Goal: Information Seeking & Learning: Learn about a topic

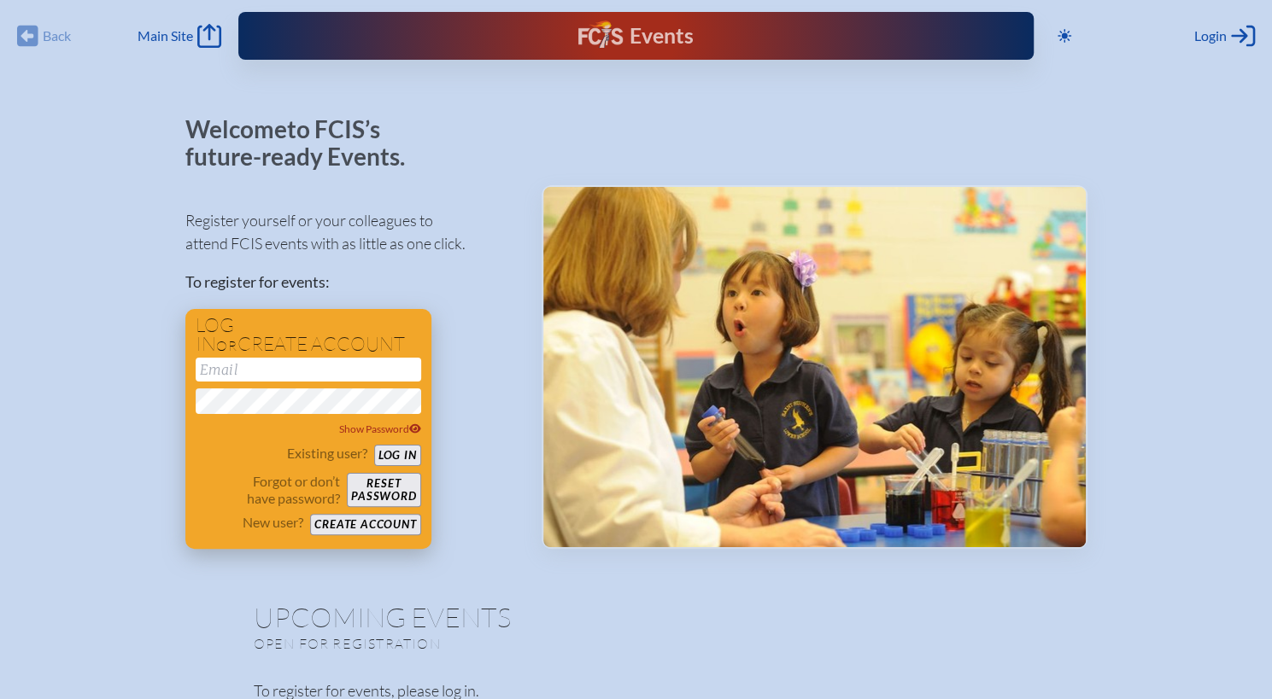
click at [298, 368] on input "email" at bounding box center [308, 370] width 225 height 24
type input "[PERSON_NAME][EMAIL_ADDRESS][DOMAIN_NAME]"
click at [406, 450] on button "Log in" at bounding box center [397, 455] width 47 height 21
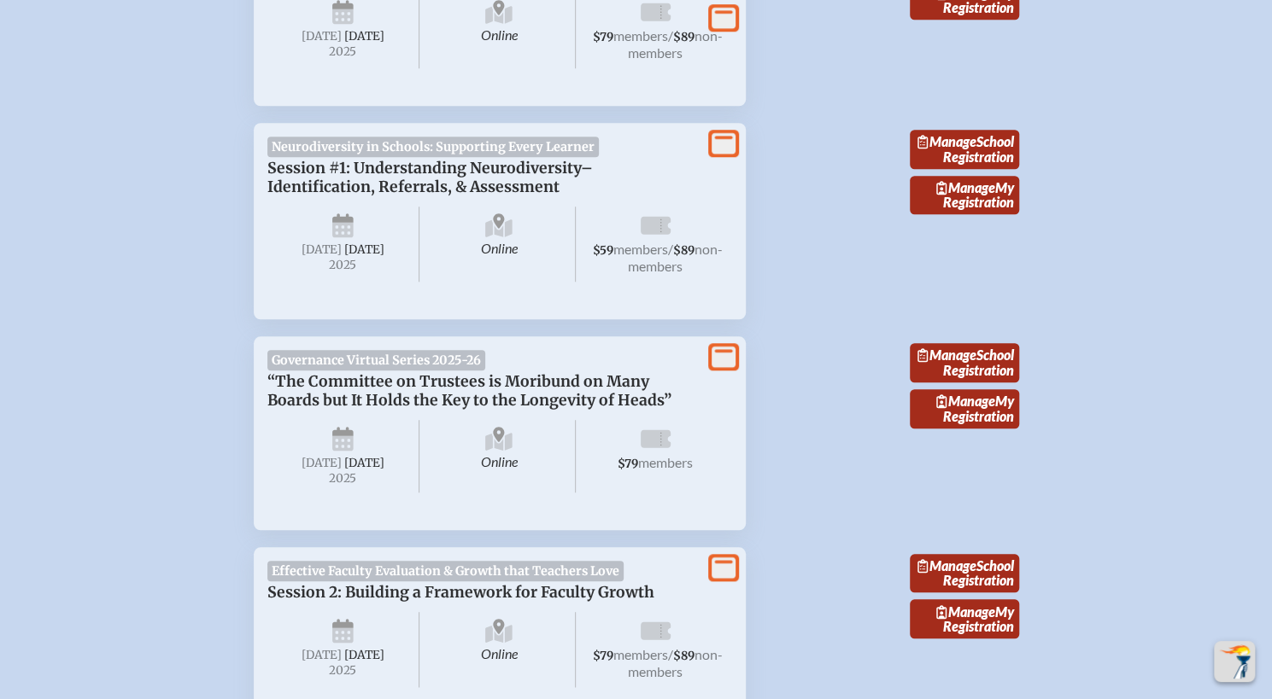
scroll to position [762, 0]
click at [392, 196] on span "Session #1: Understanding Neurodiversity–Identification, Referrals, & Assessment" at bounding box center [429, 177] width 325 height 38
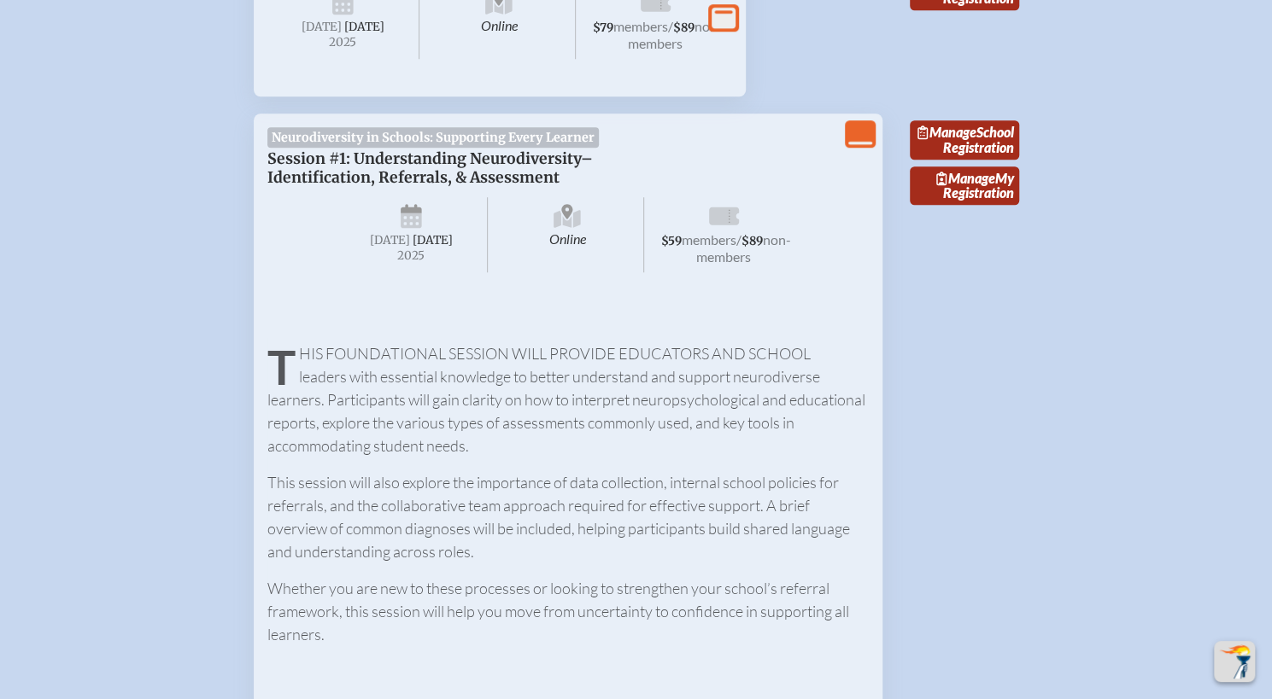
scroll to position [784, 0]
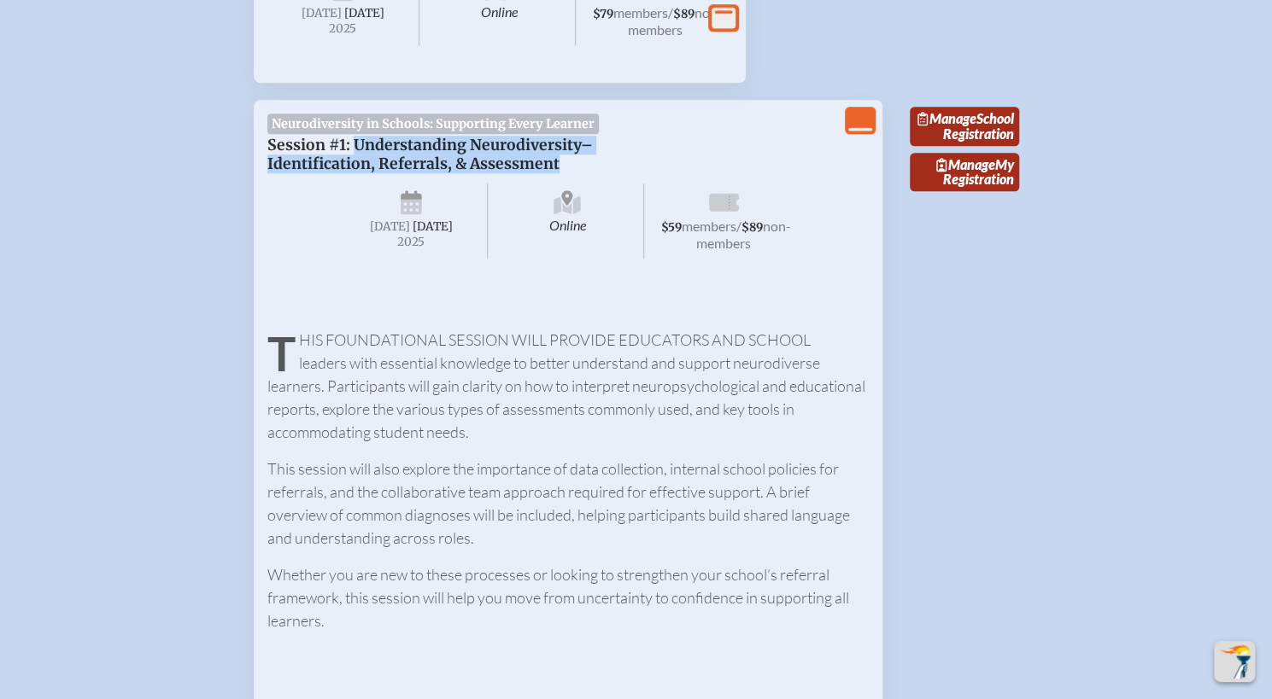
drag, startPoint x: 354, startPoint y: 164, endPoint x: 564, endPoint y: 180, distance: 210.7
click at [564, 173] on p "Session #1: Understanding Neurodiversity–Identification, Referrals, & Assessment" at bounding box center [482, 155] width 430 height 38
copy span "Understanding Neurodiversity–Identification, Referrals, & Assessment"
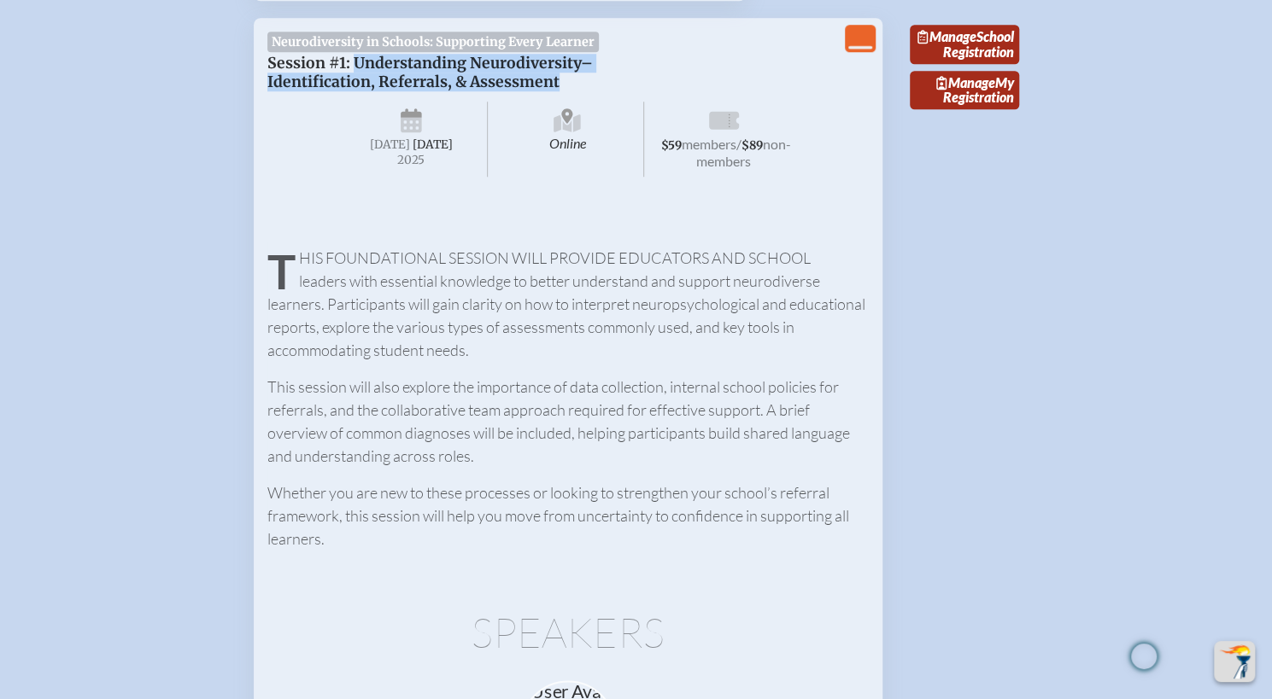
scroll to position [867, 0]
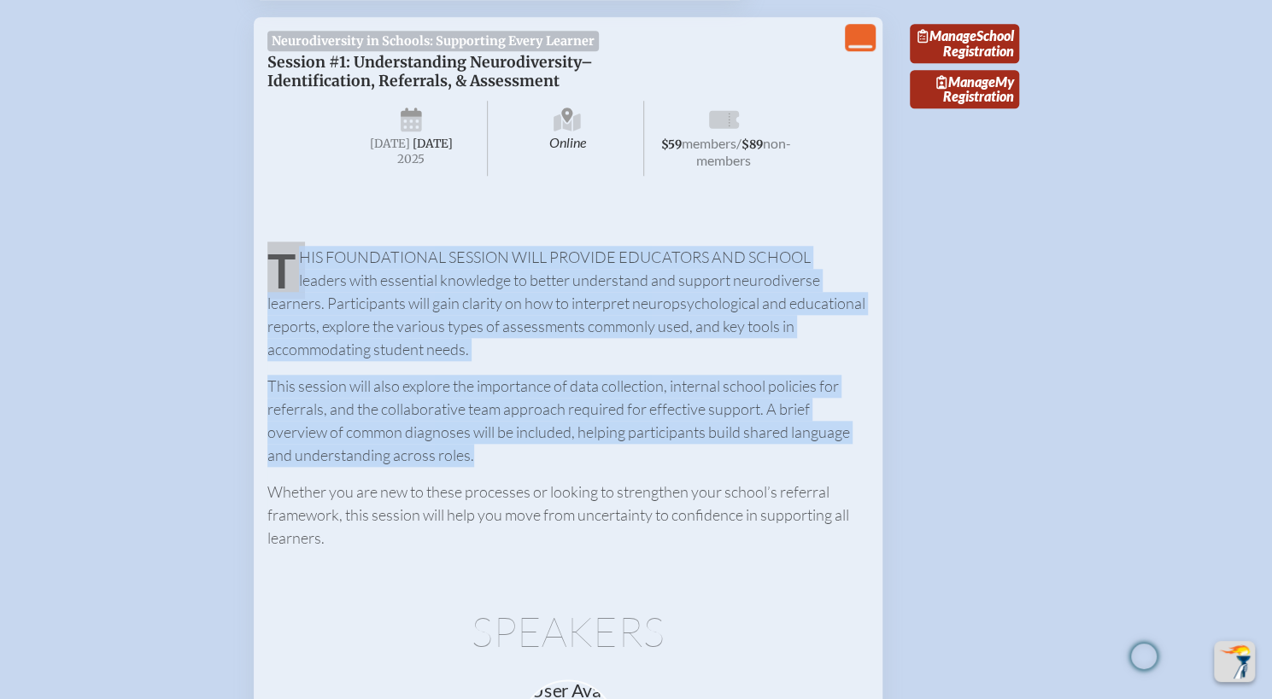
drag, startPoint x: 273, startPoint y: 304, endPoint x: 493, endPoint y: 500, distance: 294.0
click at [493, 500] on div "This foundational session will provide educators and school leaders with essent…" at bounding box center [567, 390] width 601 height 319
copy div "This foundational session will provide educators and school leaders with essent…"
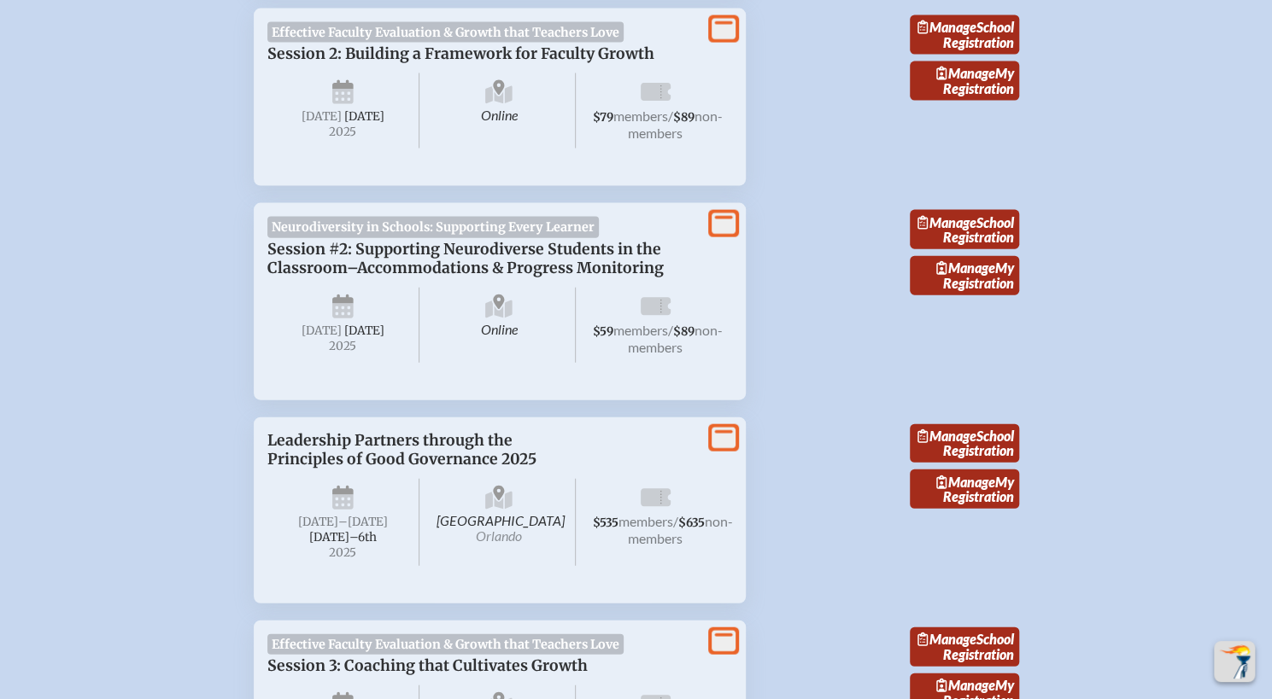
scroll to position [2169, 0]
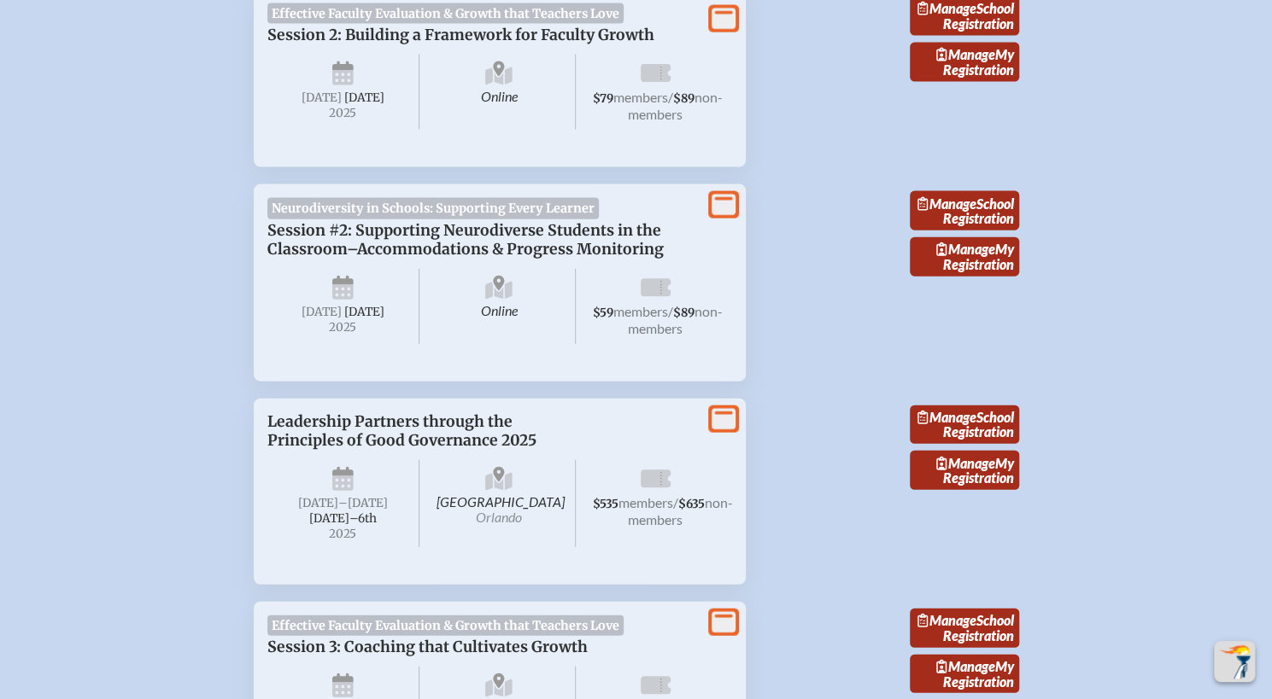
click at [418, 259] on span "Session #2: Supporting Neurodiverse Students in the Classroom–Accommodations & …" at bounding box center [465, 240] width 396 height 38
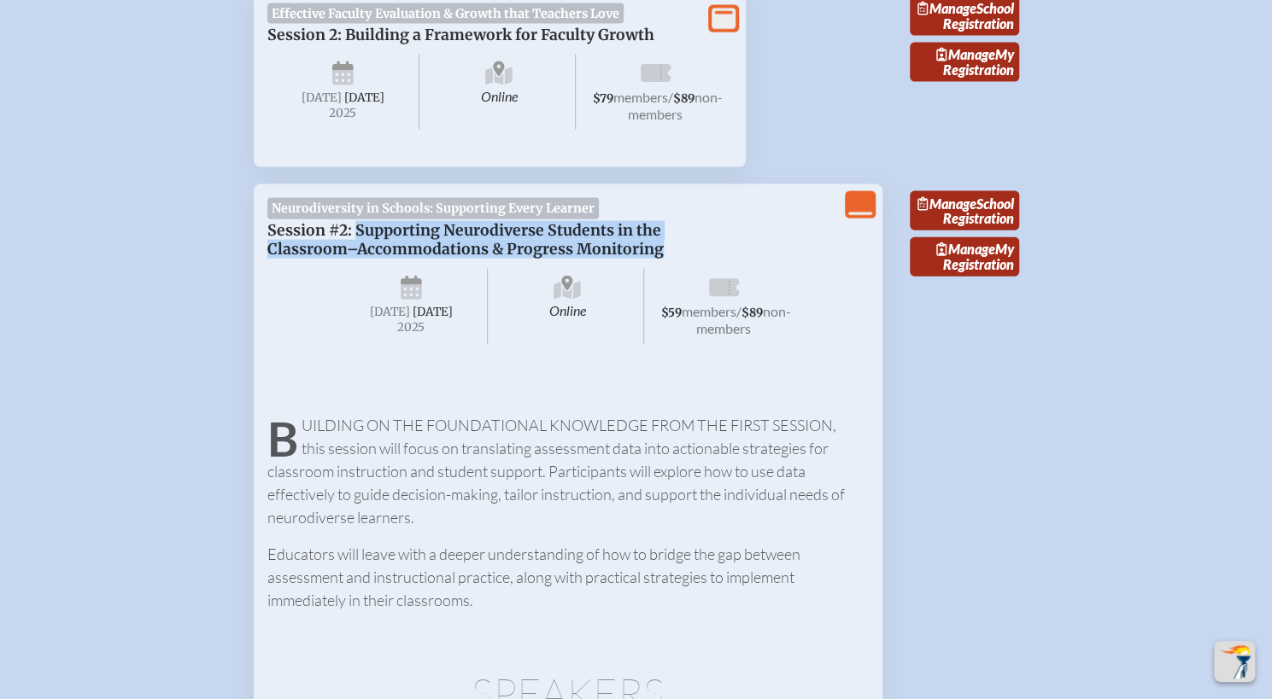
drag, startPoint x: 354, startPoint y: 277, endPoint x: 671, endPoint y: 303, distance: 318.8
click at [671, 259] on p "Session #2: Supporting Neurodiverse Students in the Classroom–Accommodations & …" at bounding box center [482, 240] width 430 height 38
copy span "Supporting Neurodiverse Students in the Classroom–Accommodations & Progress Mon…"
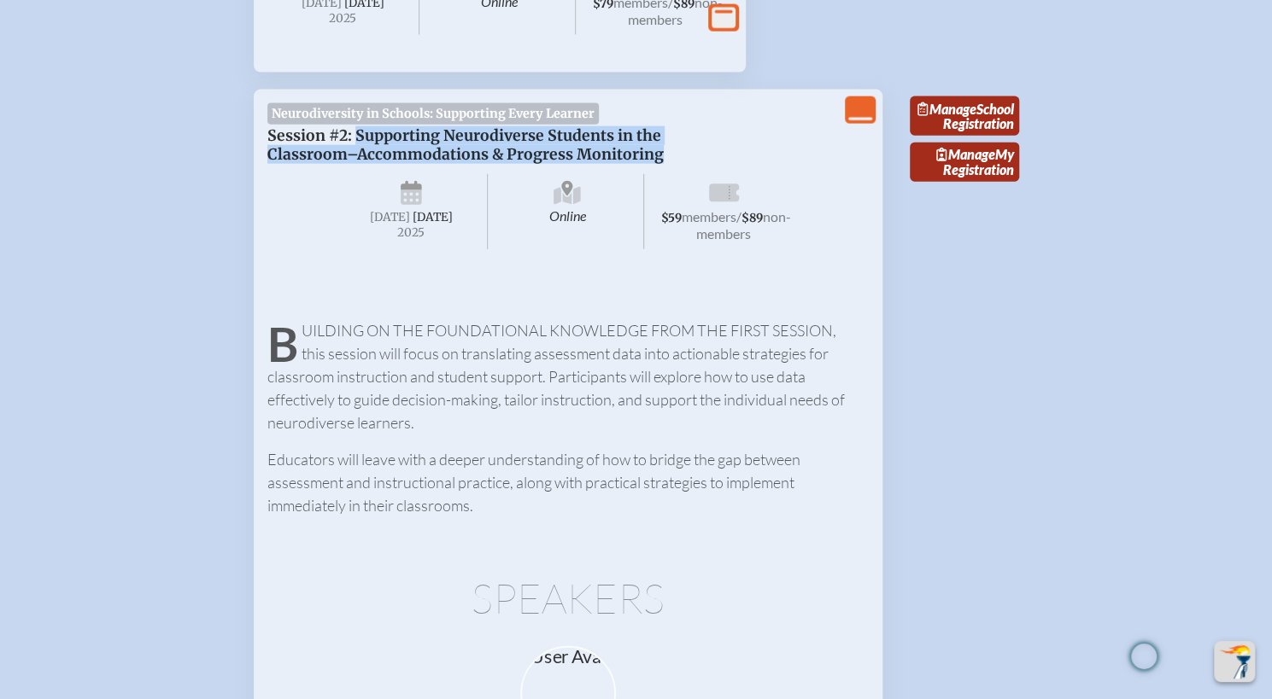
scroll to position [2277, 0]
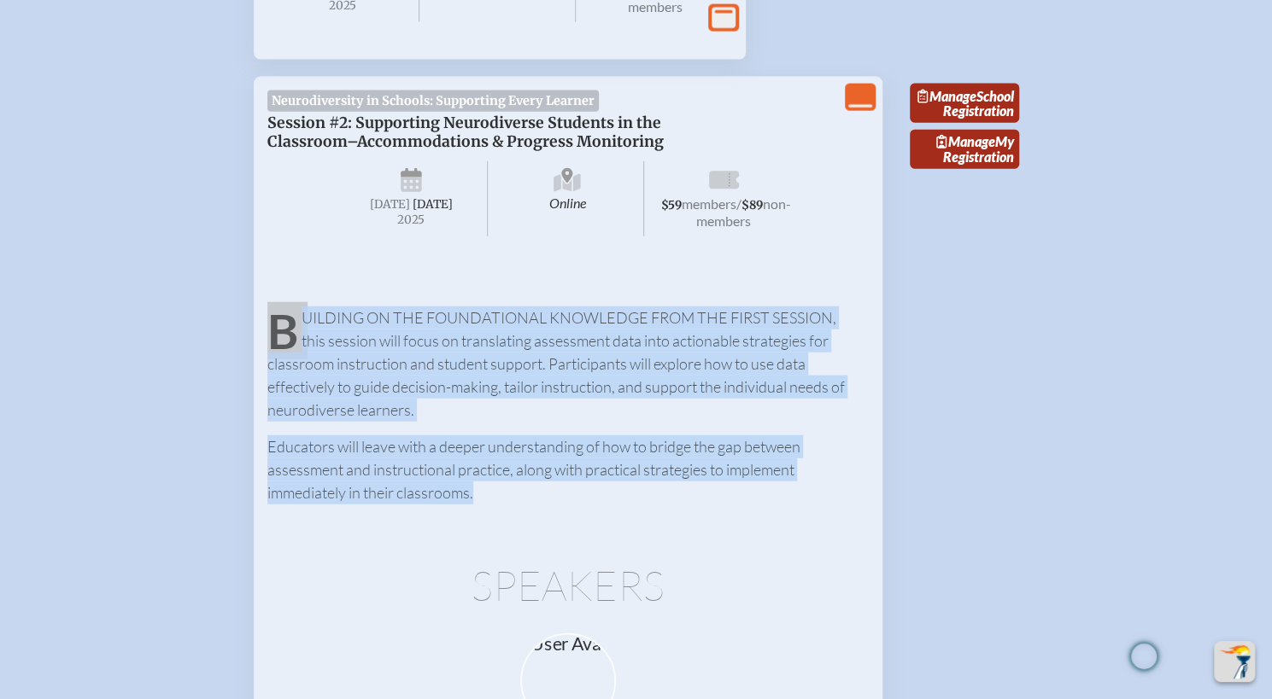
drag, startPoint x: 266, startPoint y: 395, endPoint x: 536, endPoint y: 553, distance: 312.3
click at [536, 505] on div "Building on the foundational knowledge from the first session, this session wil…" at bounding box center [567, 397] width 601 height 213
copy div "Building on the foundational knowledge from the first session, this session wil…"
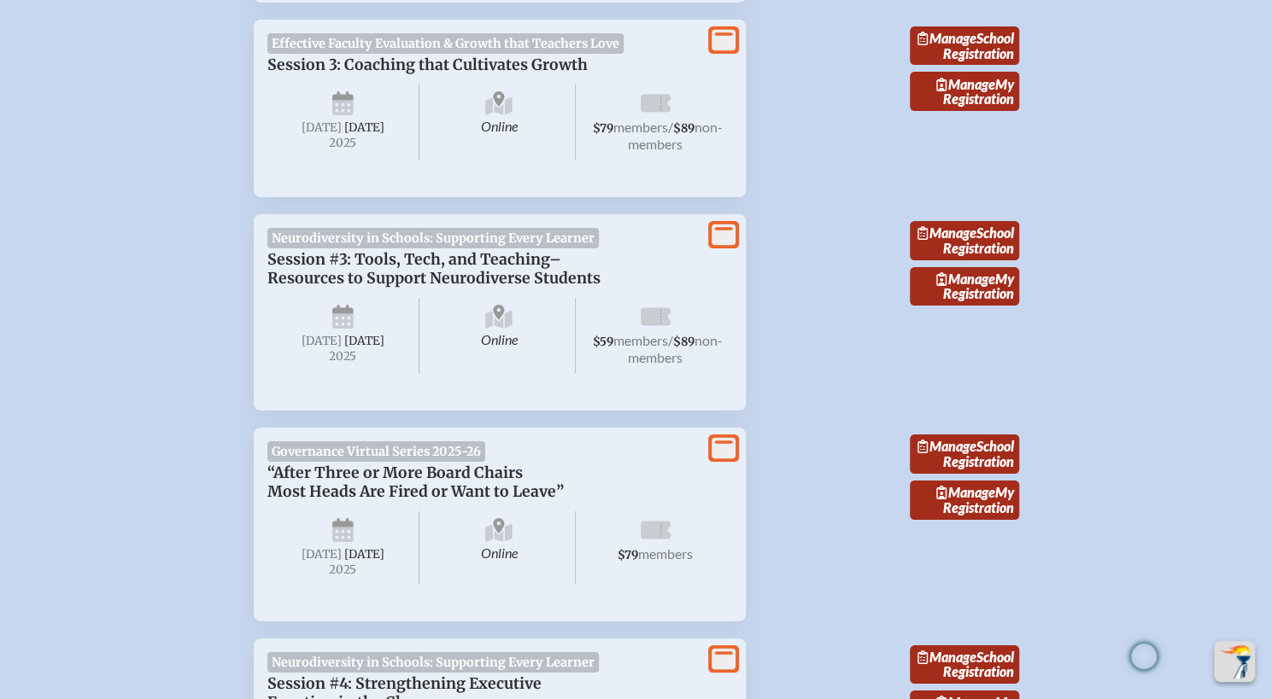
scroll to position [3546, 0]
click at [415, 287] on span "Session #3: Tools, Tech, and Teaching–Resources to Support Neurodiverse Students" at bounding box center [433, 268] width 333 height 38
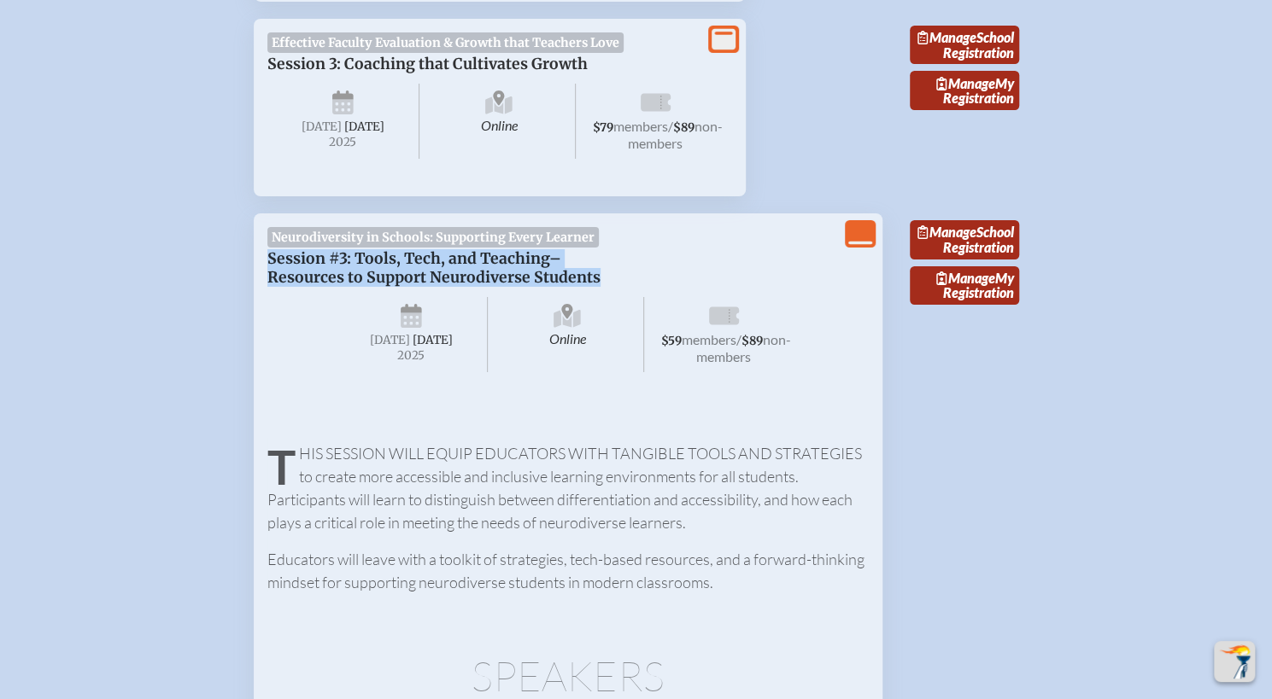
drag, startPoint x: 263, startPoint y: 324, endPoint x: 606, endPoint y: 346, distance: 344.0
click at [606, 346] on div "View Less Neurodiversity in Schools: Supporting Every Learner Session #3: Tools…" at bounding box center [568, 699] width 629 height 973
copy span "Session #3: Tools, Tech, and Teaching–Resources to Support Neurodiverse Students"
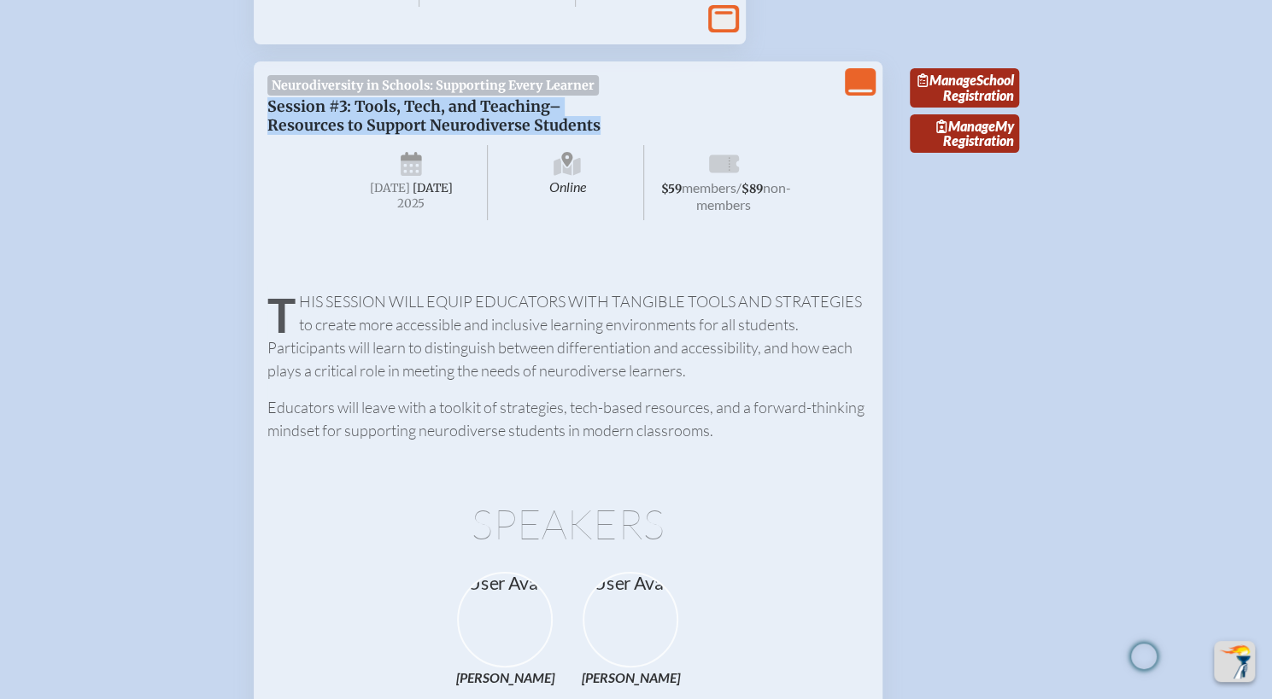
scroll to position [3699, 0]
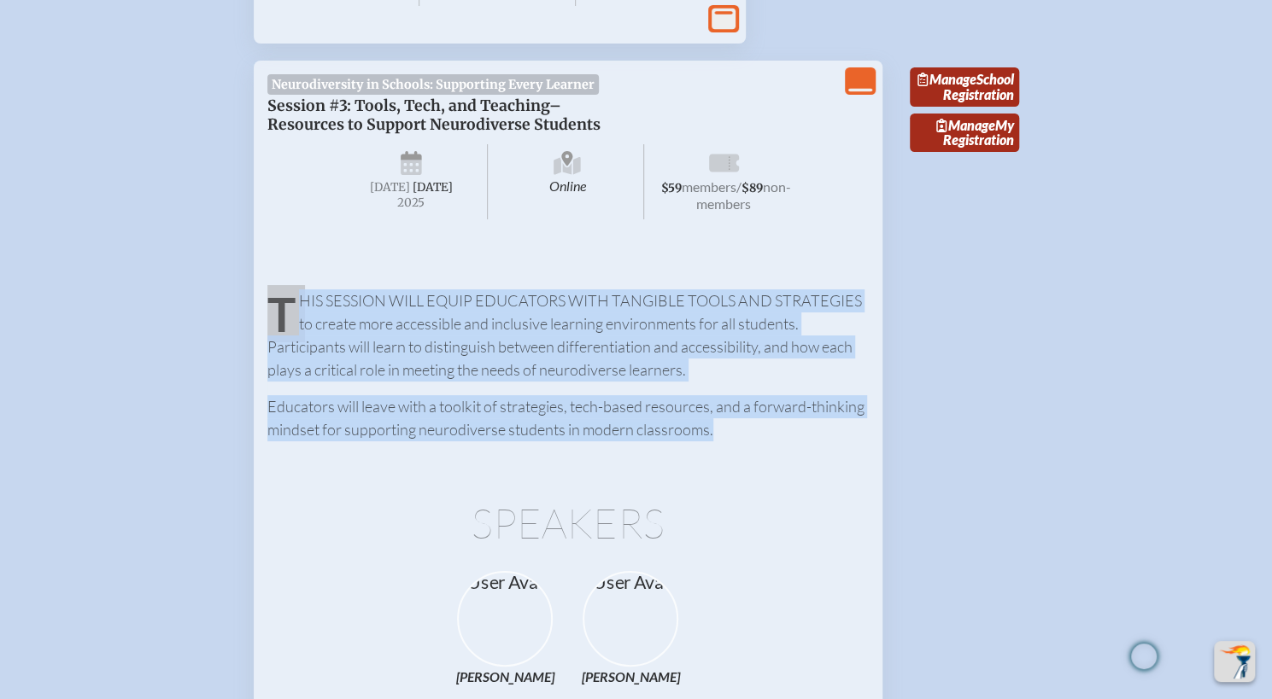
drag, startPoint x: 270, startPoint y: 394, endPoint x: 746, endPoint y: 501, distance: 488.5
click at [746, 442] on div "This session will equip educators with tangible tools and strategies to create …" at bounding box center [567, 357] width 601 height 167
copy div "This session will equip educators with tangible tools and strategies to create …"
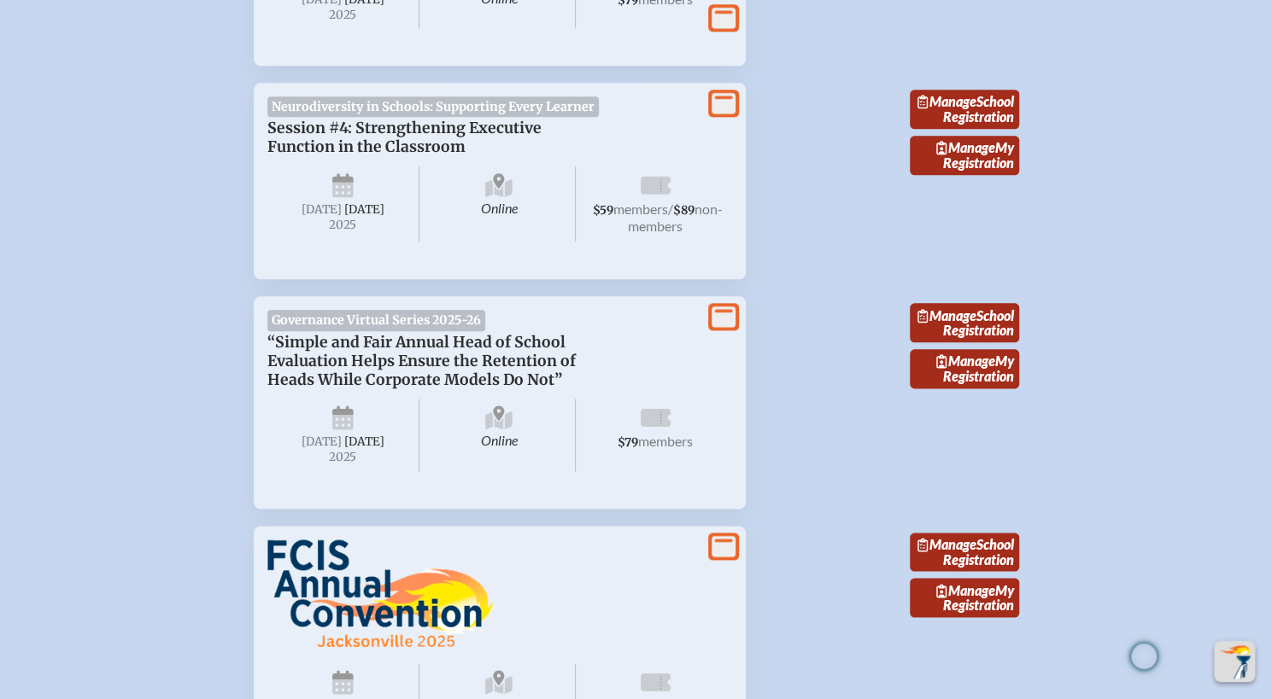
scroll to position [4869, 0]
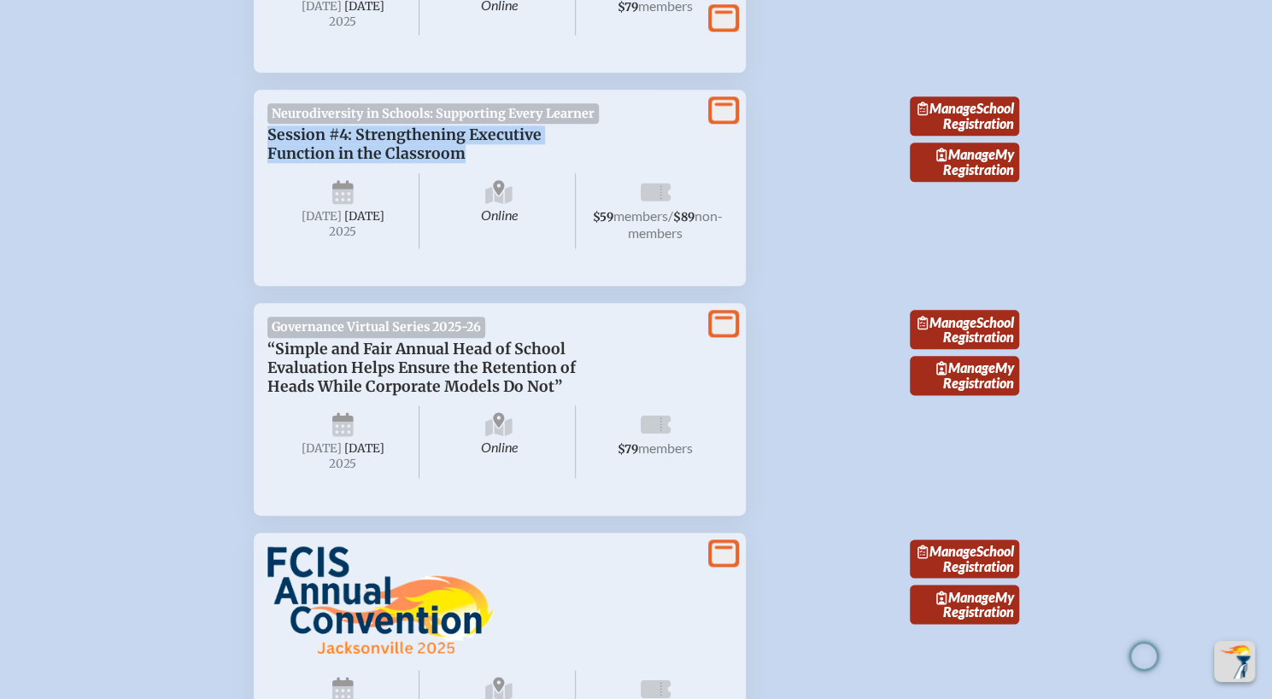
drag, startPoint x: 266, startPoint y: 196, endPoint x: 503, endPoint y: 225, distance: 238.4
click at [503, 163] on p "Session #4: Strengthening Executive Function in the Classroom" at bounding box center [482, 145] width 430 height 38
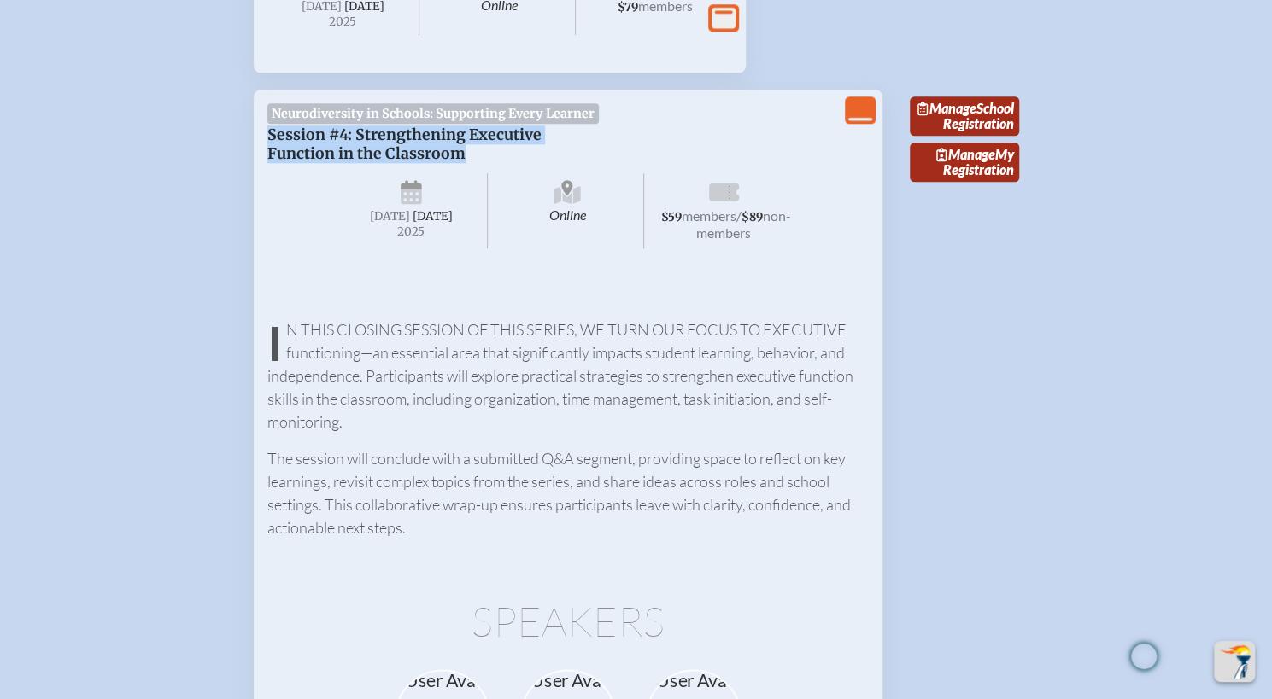
copy span "Session #4: Strengthening Executive Function in the Classroom"
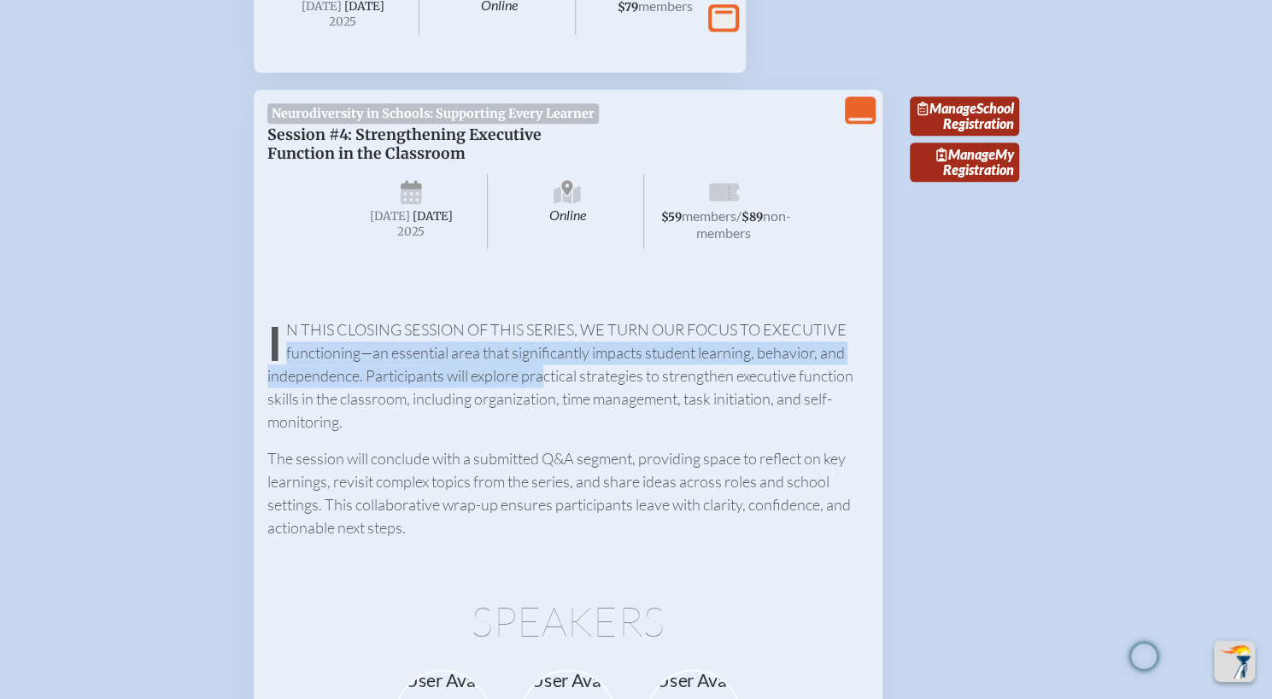
drag, startPoint x: 261, startPoint y: 422, endPoint x: 541, endPoint y: 458, distance: 281.5
click at [541, 458] on div "View Less Neurodiversity in Schools: Supporting Every Learner Session #4: Stren…" at bounding box center [568, 580] width 629 height 980
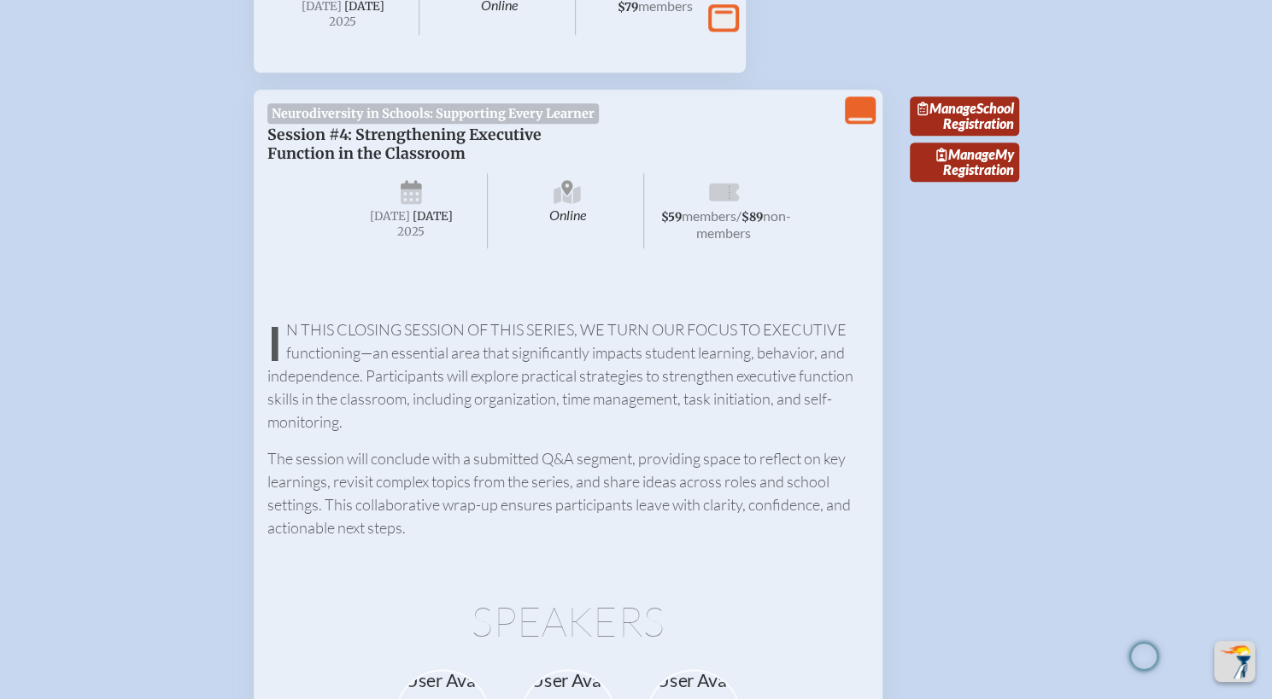
click at [279, 416] on p "In this closing session of this series, we turn our focus to executive function…" at bounding box center [567, 376] width 601 height 115
click at [273, 414] on p "In this closing session of this series, we turn our focus to executive function…" at bounding box center [567, 376] width 601 height 115
click at [270, 414] on p "In this closing session of this series, we turn our focus to executive function…" at bounding box center [567, 376] width 601 height 115
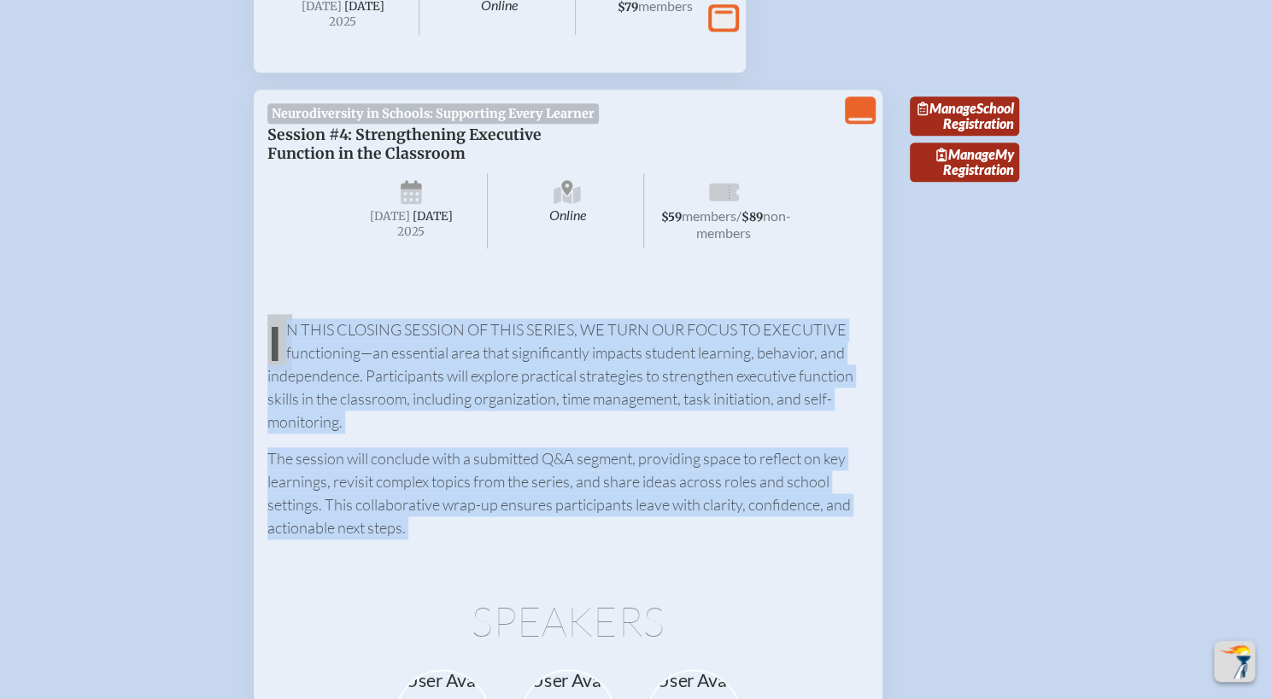
drag, startPoint x: 270, startPoint y: 414, endPoint x: 447, endPoint y: 612, distance: 266.1
click at [447, 540] on div "In this closing session of this series, we turn our focus to executive function…" at bounding box center [567, 421] width 601 height 237
copy div "In this closing session of this series, we turn our focus to executive function…"
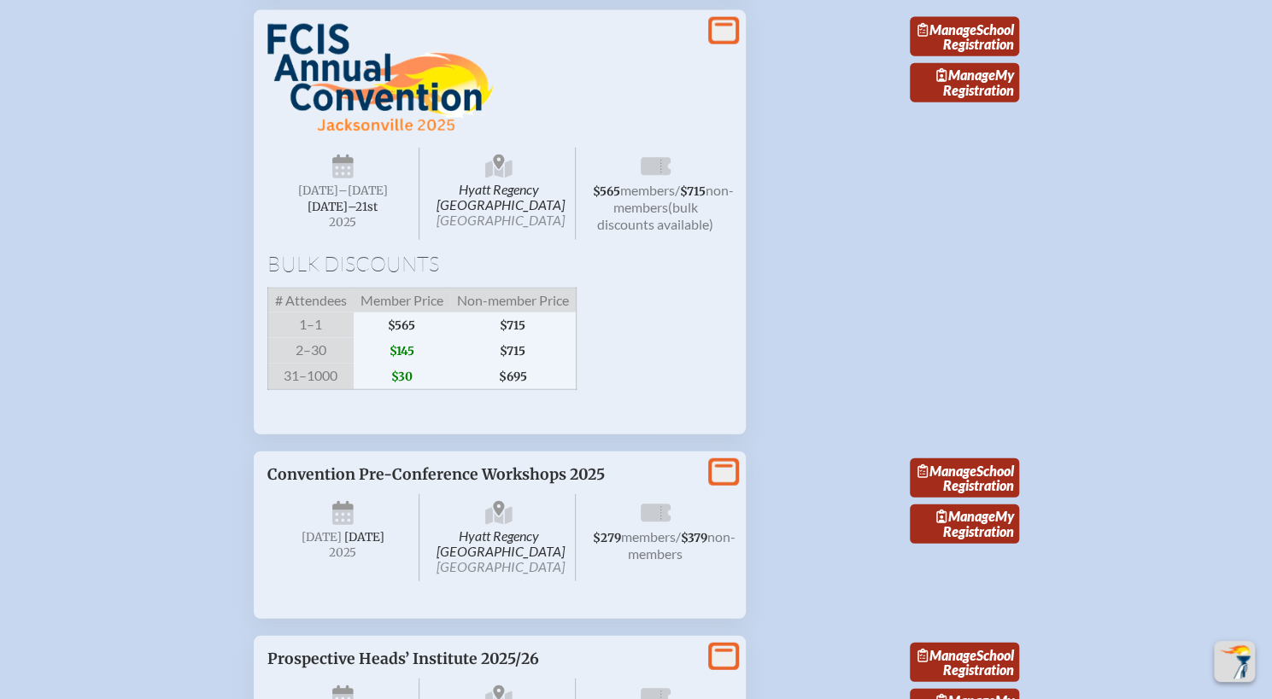
scroll to position [6178, 0]
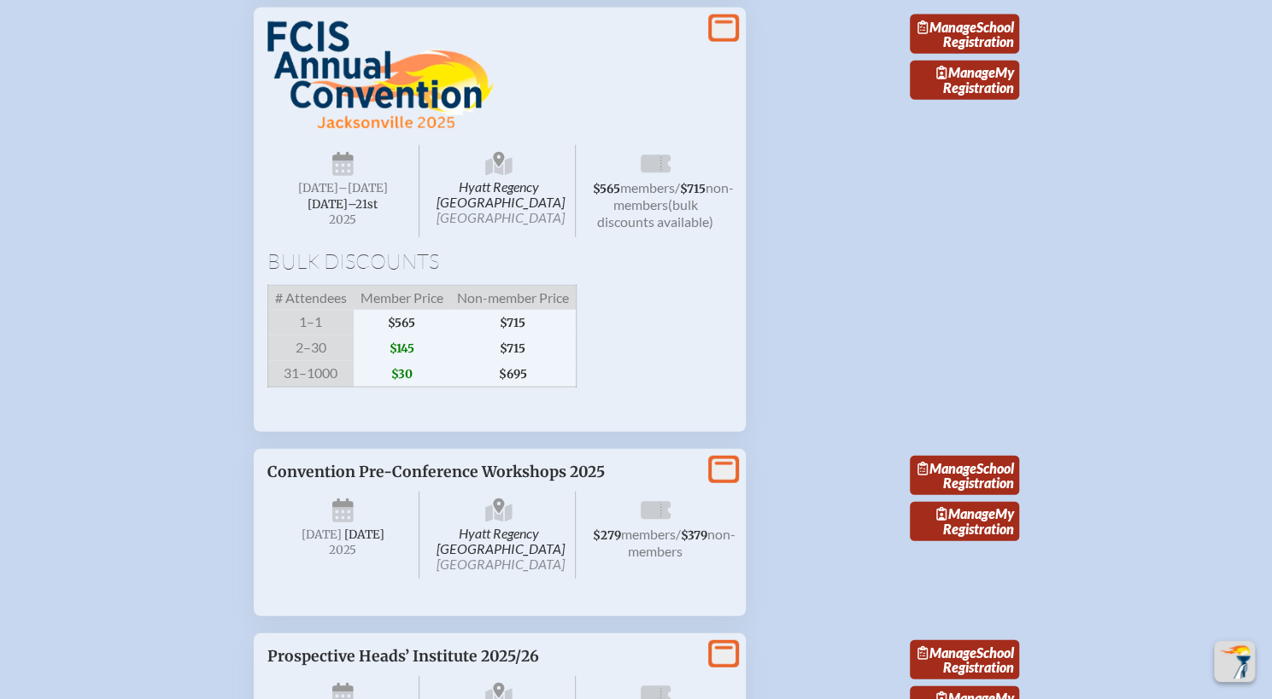
click at [339, 131] on img at bounding box center [380, 75] width 226 height 109
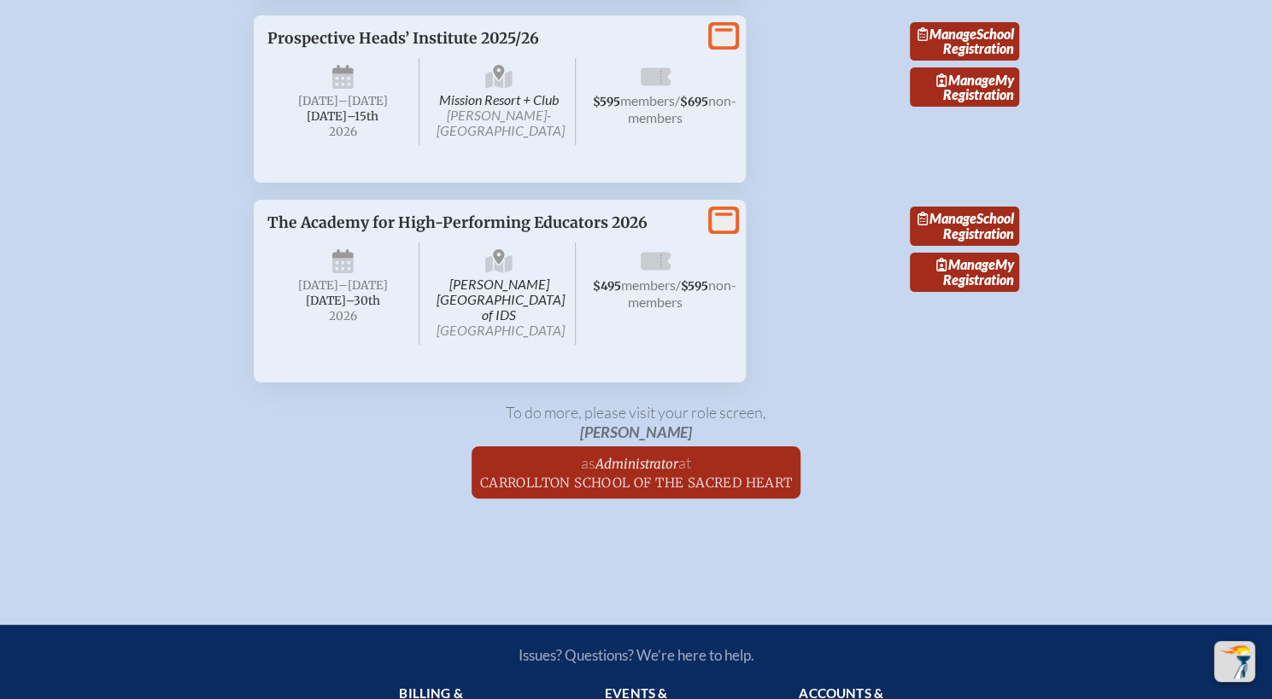
scroll to position [7646, 0]
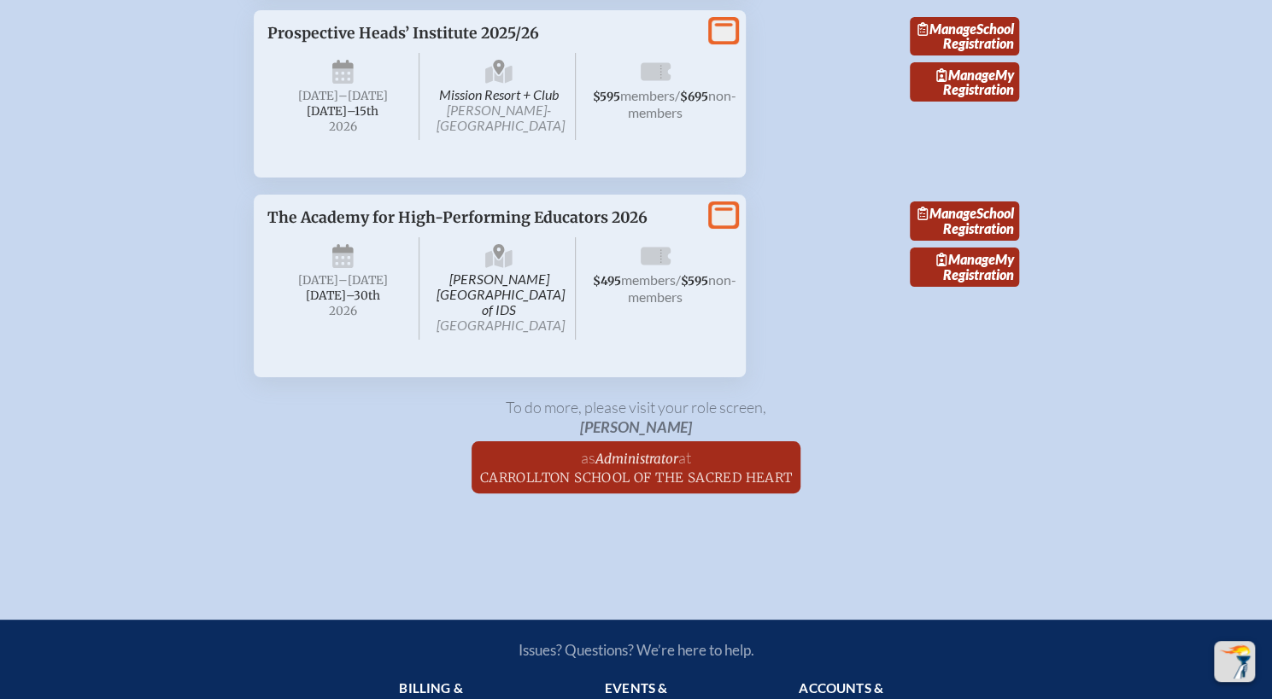
click at [447, 227] on span "The Academy for High-Performing Educators 2026" at bounding box center [457, 217] width 380 height 19
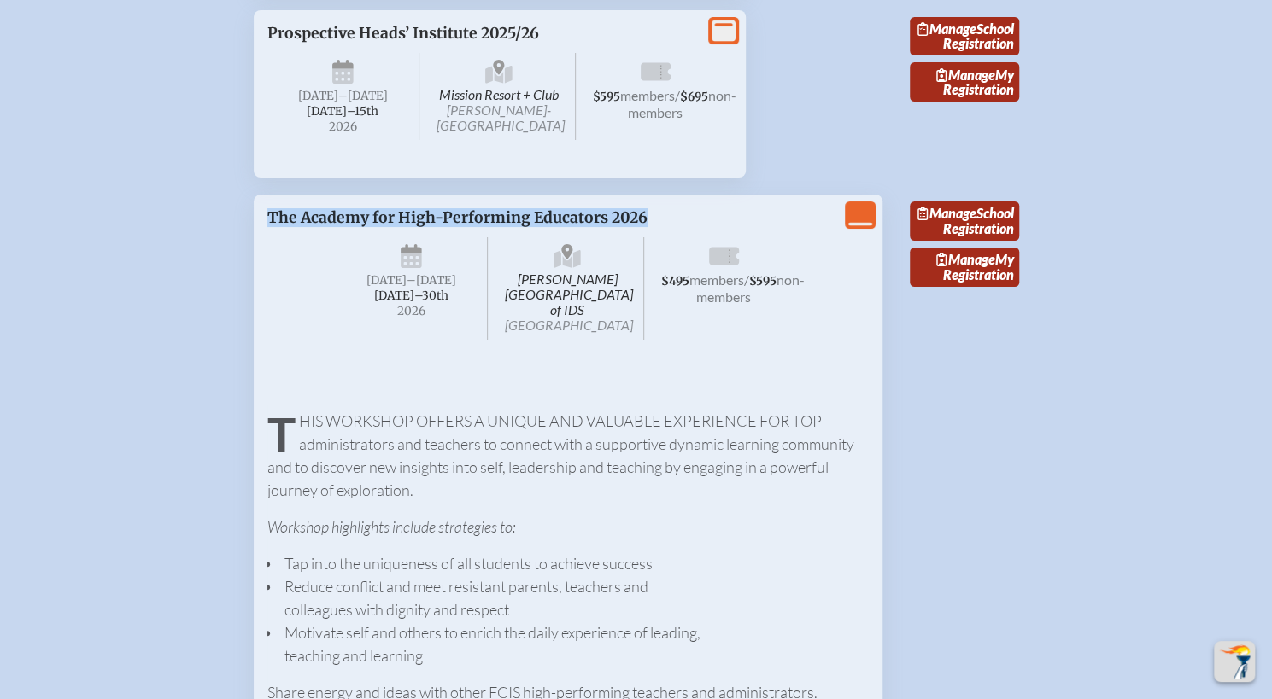
drag, startPoint x: 270, startPoint y: 281, endPoint x: 654, endPoint y: 276, distance: 384.3
click at [654, 227] on p "The Academy for High-Performing Educators 2026" at bounding box center [482, 217] width 430 height 19
copy span "The Academy for High-Performing Educators 2026"
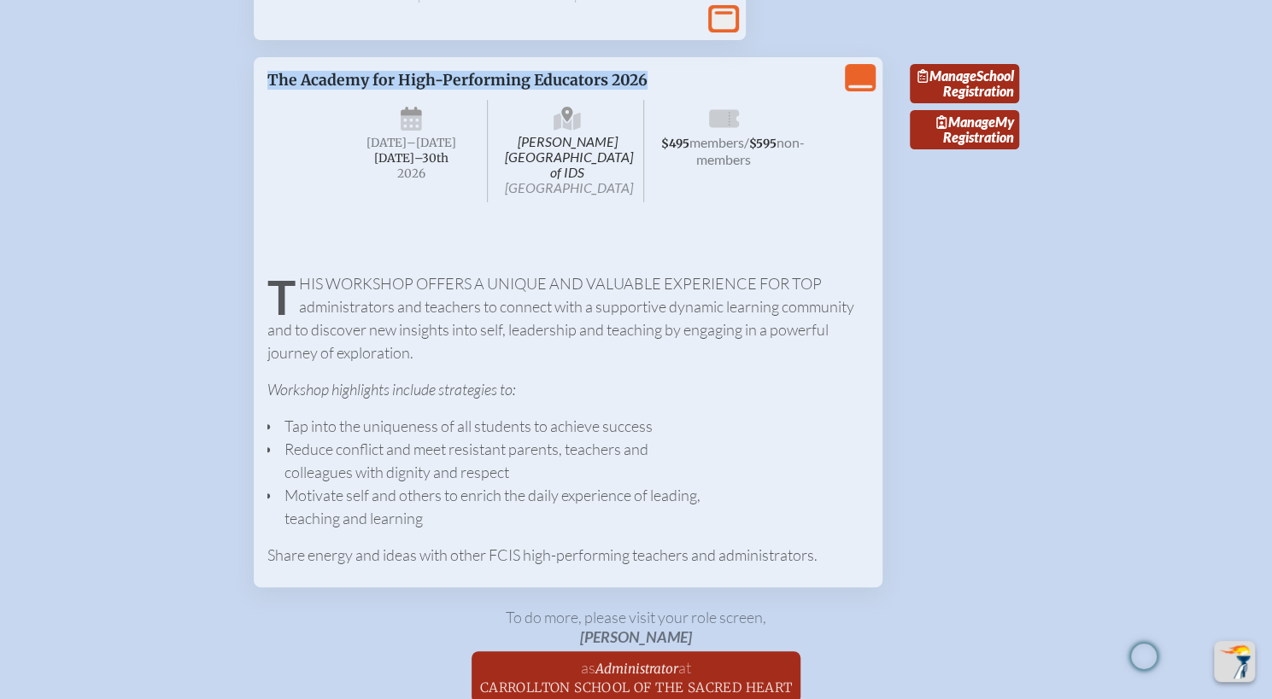
scroll to position [7786, 0]
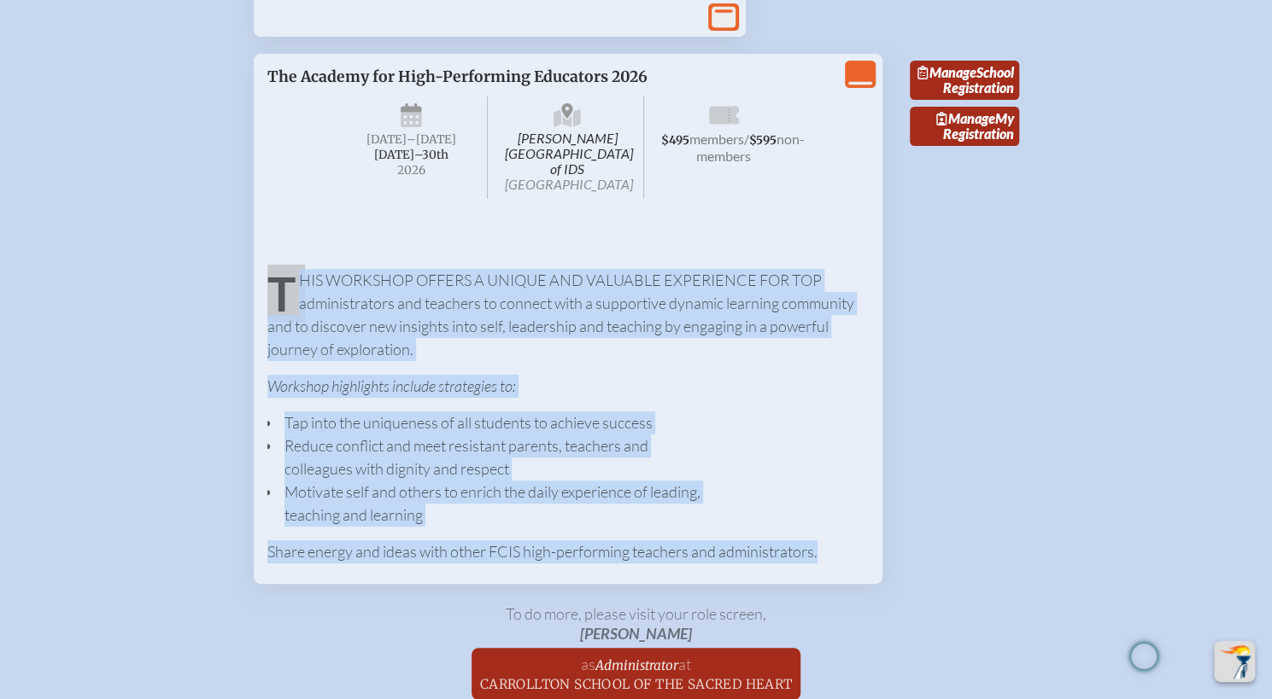
drag, startPoint x: 272, startPoint y: 343, endPoint x: 862, endPoint y: 615, distance: 649.6
click at [862, 570] on div "This workshop offers a unique and valuable experience for top administrators an…" at bounding box center [567, 405] width 601 height 330
copy div "This workshop offers a unique and valuable experience for top administrators an…"
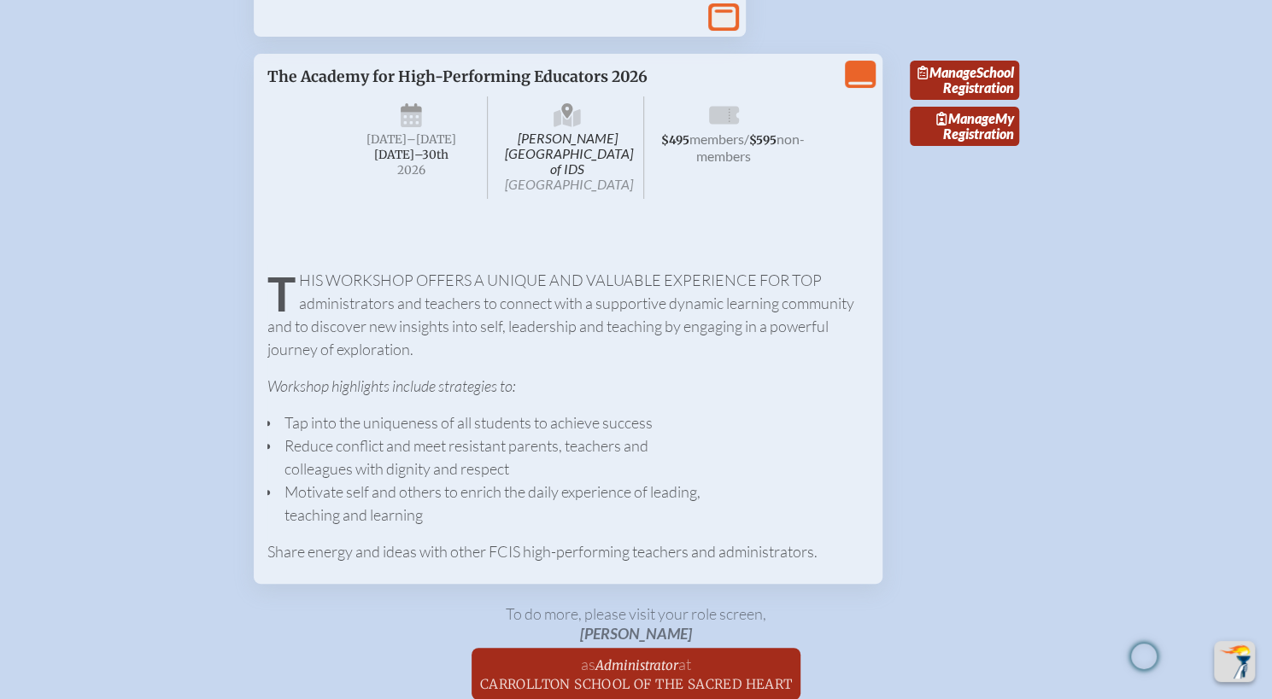
click at [537, 199] on span "[PERSON_NAME][GEOGRAPHIC_DATA] [GEOGRAPHIC_DATA]" at bounding box center [567, 147] width 153 height 102
drag, startPoint x: 516, startPoint y: 203, endPoint x: 611, endPoint y: 225, distance: 98.0
click at [611, 199] on span "[PERSON_NAME][GEOGRAPHIC_DATA] [GEOGRAPHIC_DATA]" at bounding box center [567, 147] width 153 height 102
click at [513, 199] on span "[PERSON_NAME][GEOGRAPHIC_DATA] [GEOGRAPHIC_DATA]" at bounding box center [567, 147] width 153 height 102
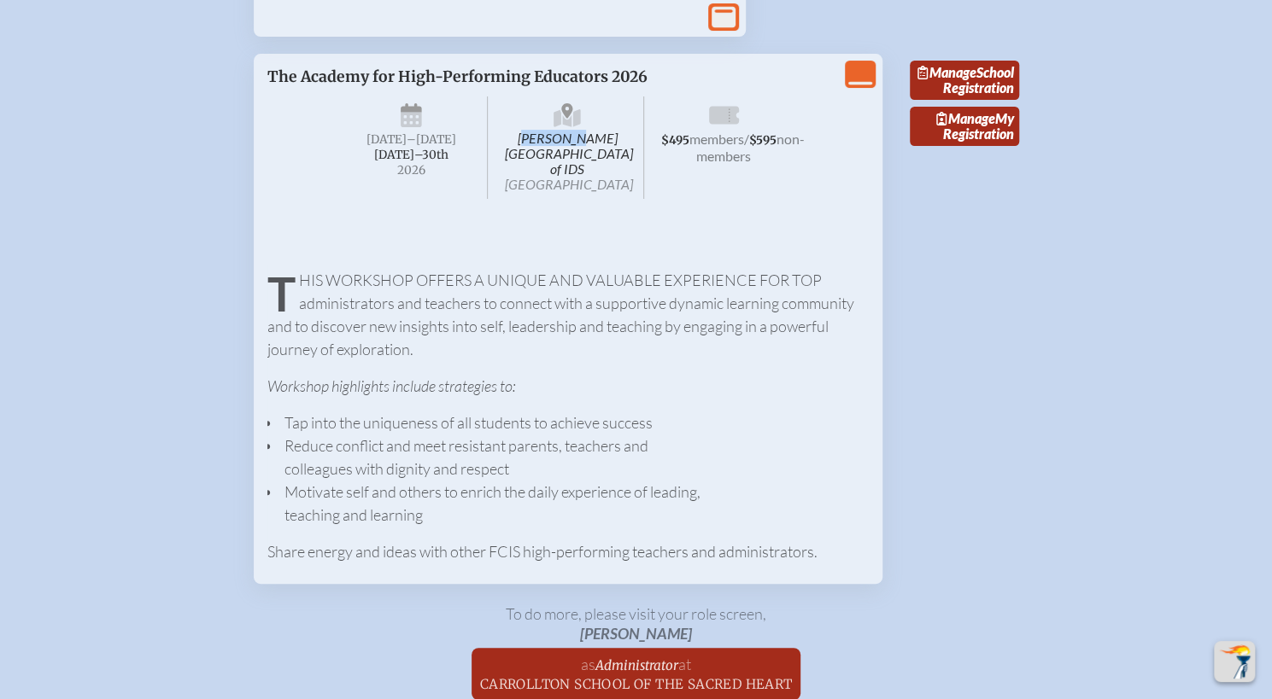
click at [511, 199] on span "[PERSON_NAME][GEOGRAPHIC_DATA] [GEOGRAPHIC_DATA]" at bounding box center [567, 147] width 153 height 102
drag, startPoint x: 511, startPoint y: 204, endPoint x: 589, endPoint y: 231, distance: 83.2
click at [589, 199] on span "[PERSON_NAME][GEOGRAPHIC_DATA] [GEOGRAPHIC_DATA]" at bounding box center [567, 147] width 153 height 102
